Goal: Task Accomplishment & Management: Manage account settings

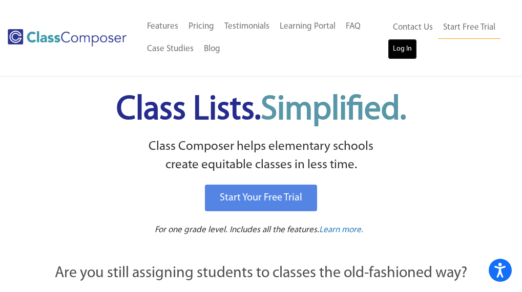
click at [397, 49] on link "Log In" at bounding box center [402, 49] width 29 height 20
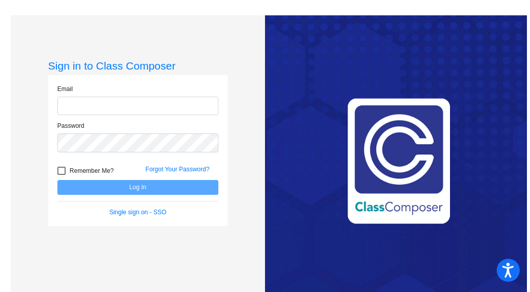
type input "[EMAIL_ADDRESS][DOMAIN_NAME]"
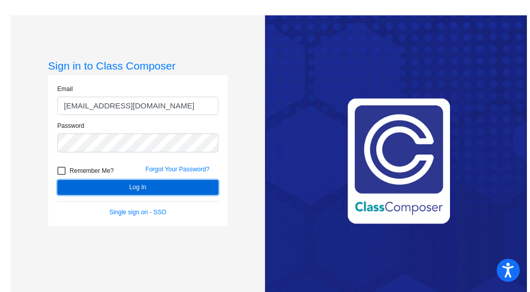
click at [156, 188] on button "Log In" at bounding box center [137, 187] width 161 height 15
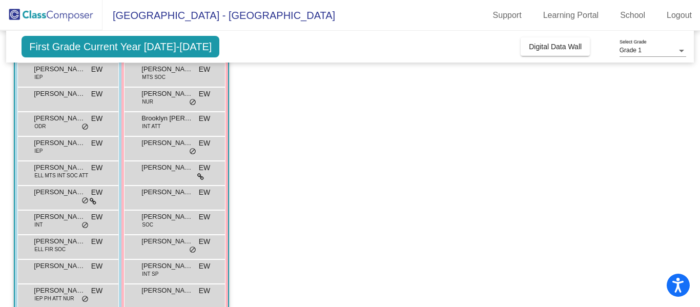
scroll to position [101, 0]
click at [157, 101] on div "[PERSON_NAME] [PERSON_NAME] lock do_not_disturb_alt" at bounding box center [174, 98] width 98 height 21
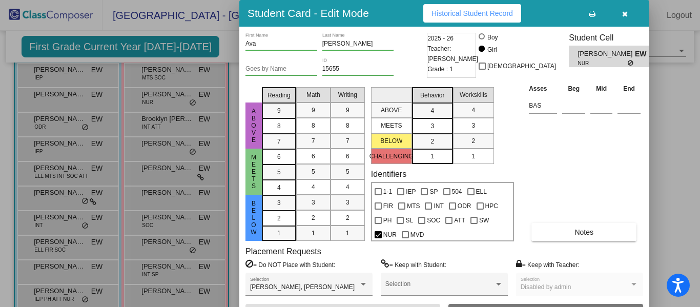
click at [529, 14] on icon "button" at bounding box center [625, 13] width 6 height 7
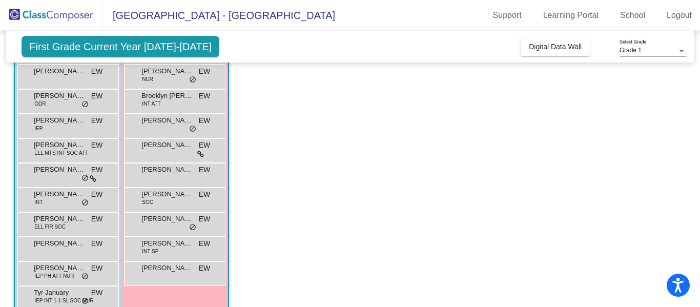
scroll to position [117, 0]
